Goal: Download file/media

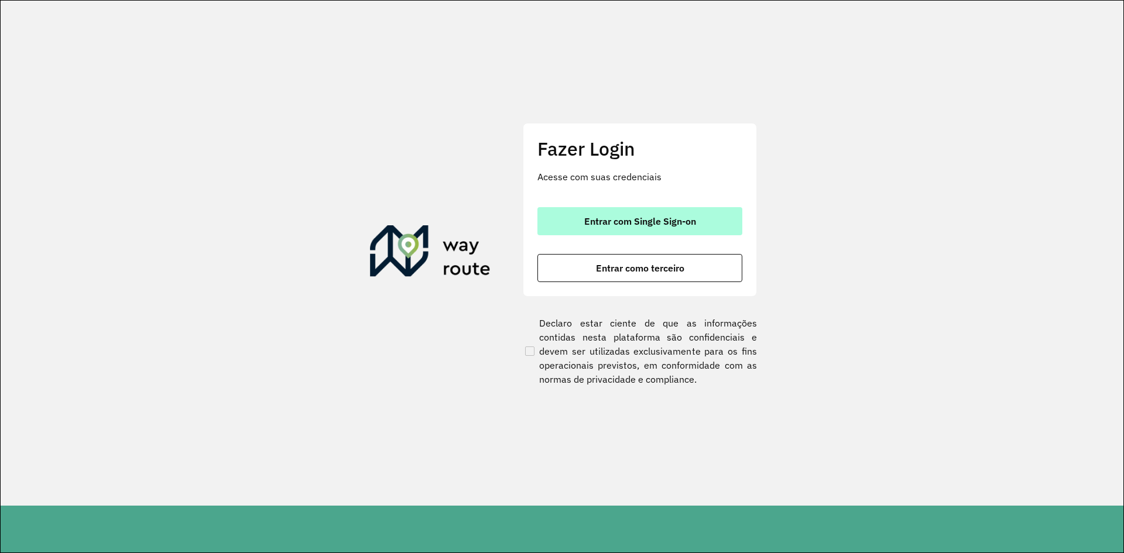
click at [681, 207] on button "Entrar com Single Sign-on" at bounding box center [639, 221] width 205 height 28
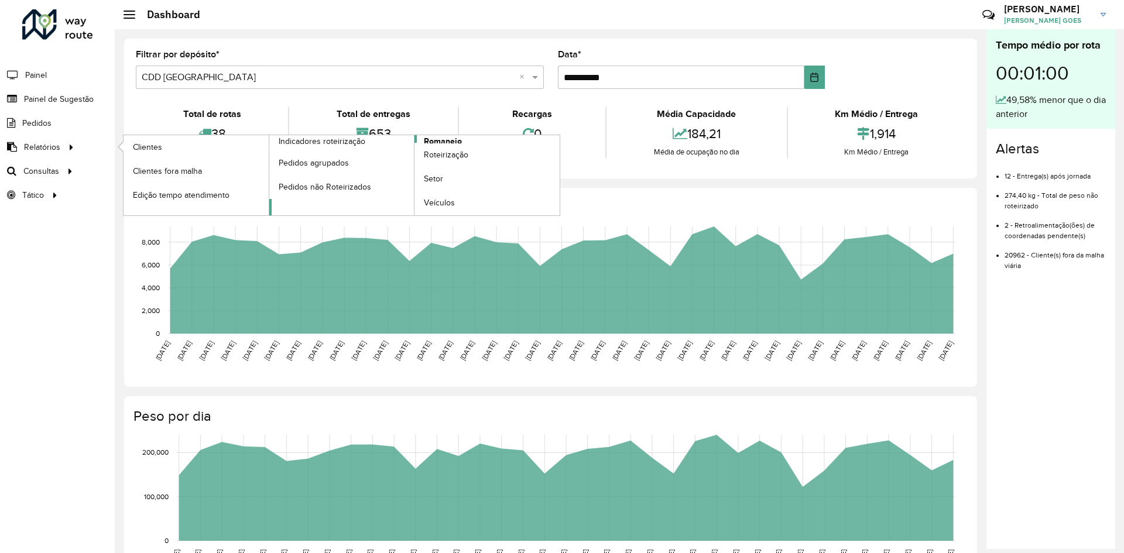
click at [457, 139] on span "Romaneio" at bounding box center [443, 141] width 38 height 12
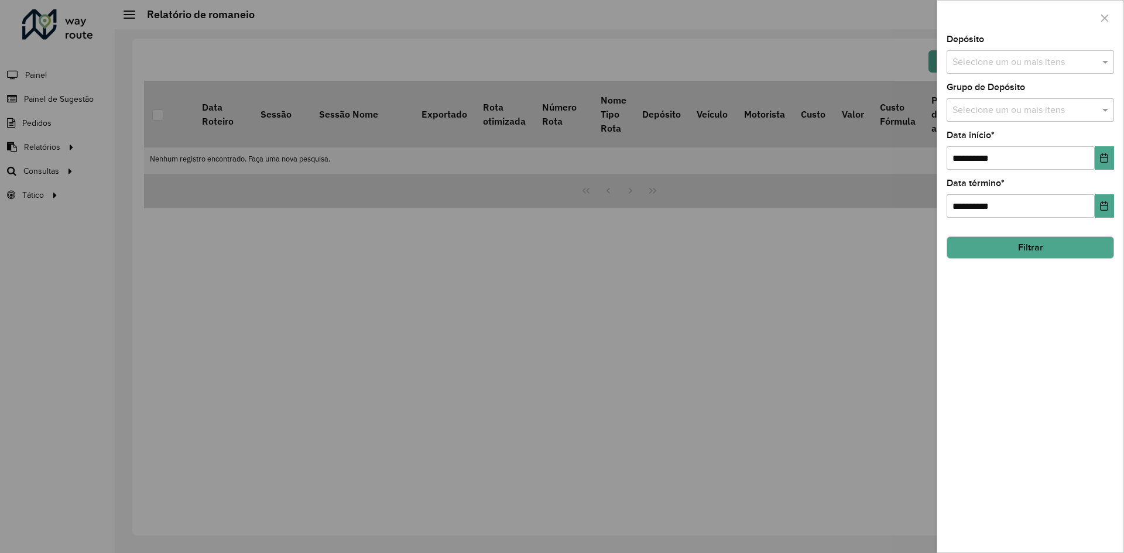
click at [1051, 70] on div "Selecione um ou mais itens" at bounding box center [1029, 61] width 167 height 23
click at [997, 139] on div "CDD [GEOGRAPHIC_DATA]" at bounding box center [1030, 141] width 166 height 20
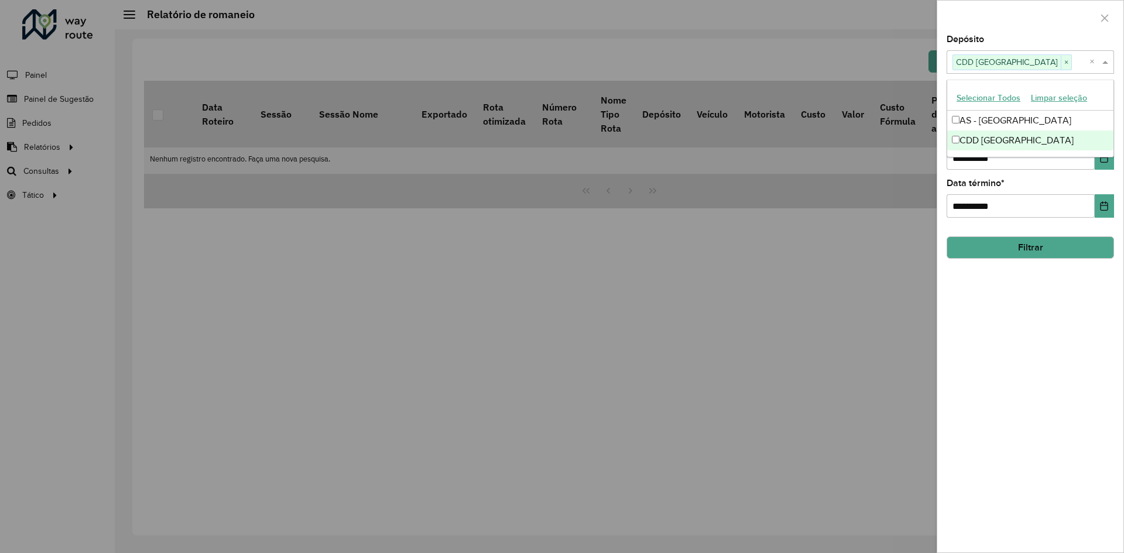
click at [1026, 309] on div "**********" at bounding box center [1030, 293] width 186 height 517
click at [1039, 105] on input "text" at bounding box center [1024, 111] width 150 height 14
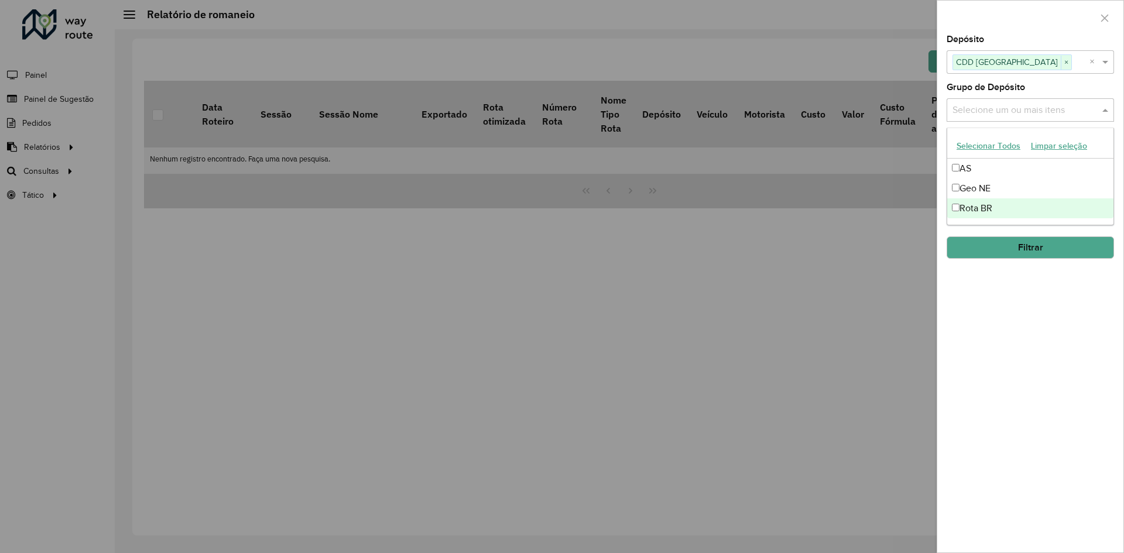
click at [982, 212] on div "Rota BR" at bounding box center [1030, 208] width 166 height 20
drag, startPoint x: 1007, startPoint y: 294, endPoint x: 1013, endPoint y: 267, distance: 27.6
click at [1007, 294] on div "**********" at bounding box center [1030, 293] width 186 height 517
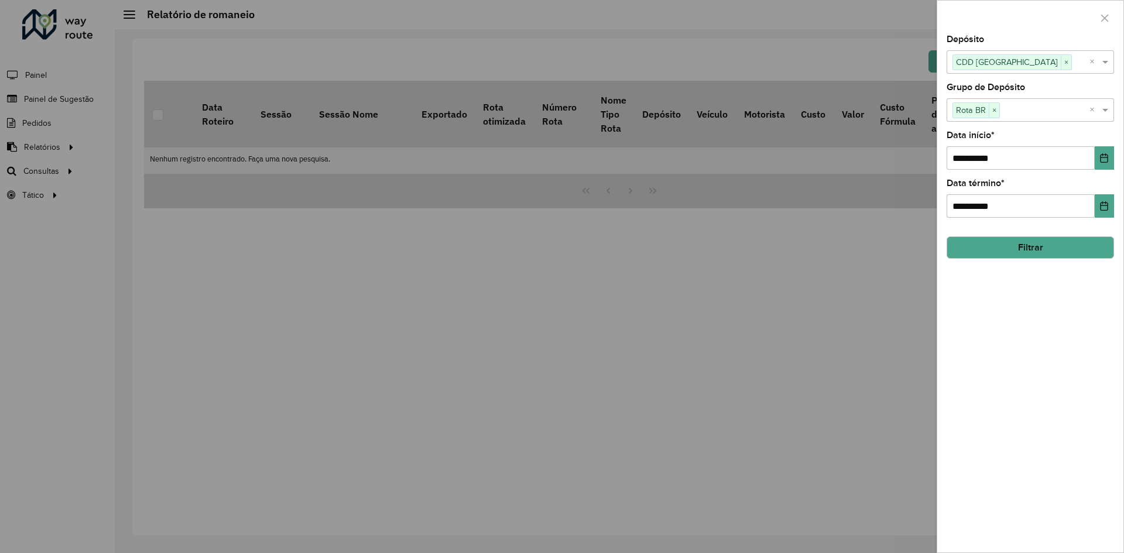
click at [1014, 248] on button "Filtrar" at bounding box center [1029, 247] width 167 height 22
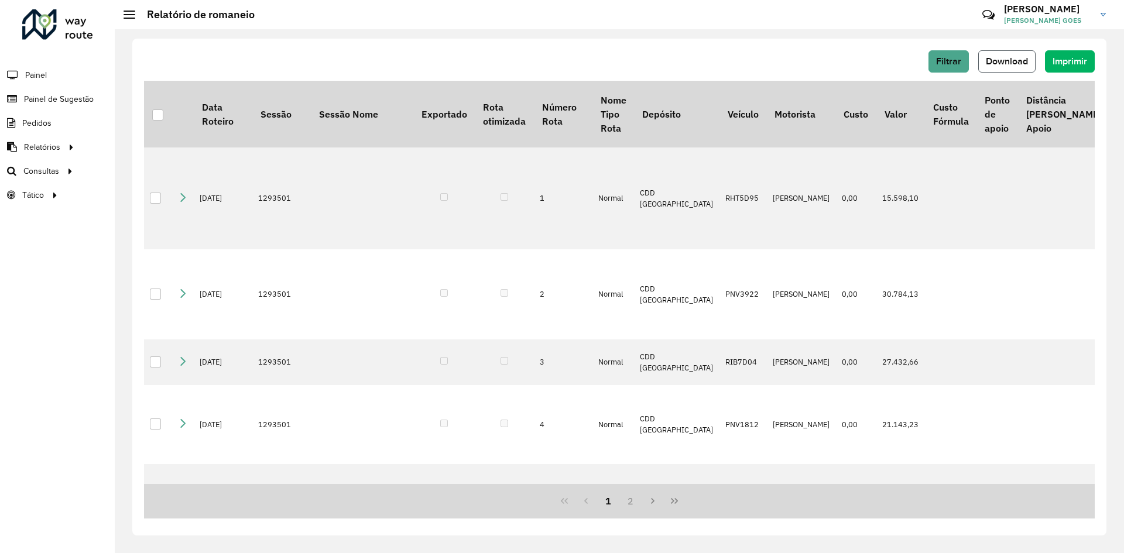
click at [1001, 52] on button "Download" at bounding box center [1006, 61] width 57 height 22
